Goal: Information Seeking & Learning: Understand process/instructions

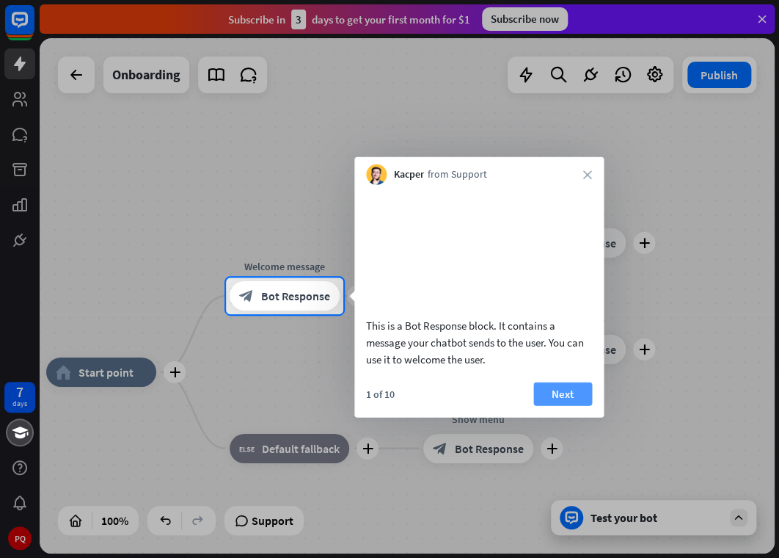
click at [568, 405] on button "Next" at bounding box center [562, 393] width 59 height 23
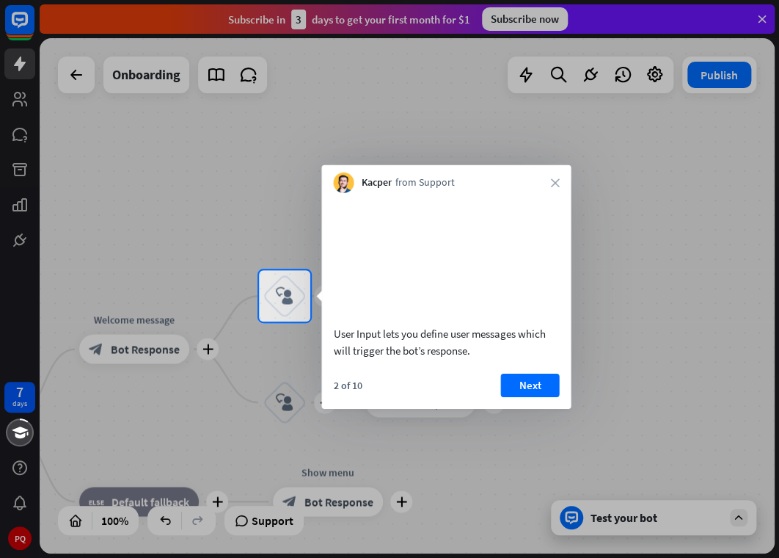
click at [717, 72] on div at bounding box center [389, 135] width 779 height 270
click at [18, 14] on div at bounding box center [389, 135] width 779 height 270
click at [19, 26] on div at bounding box center [389, 135] width 779 height 270
click at [654, 77] on div at bounding box center [389, 135] width 779 height 270
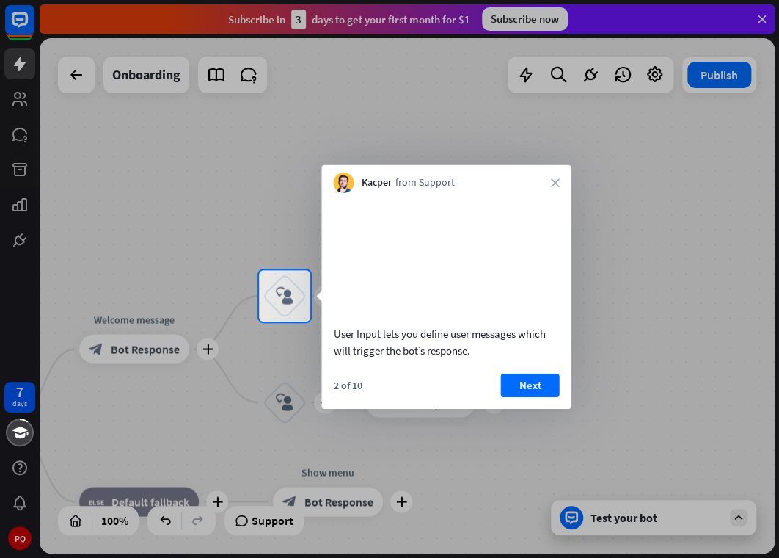
click at [654, 77] on div at bounding box center [389, 135] width 779 height 270
